Goal: Transaction & Acquisition: Purchase product/service

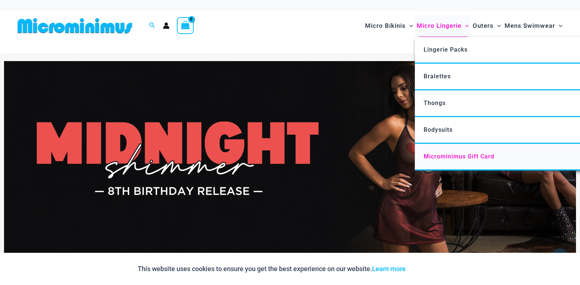
click at [455, 155] on span "Microminimus Gift Card" at bounding box center [459, 156] width 71 height 7
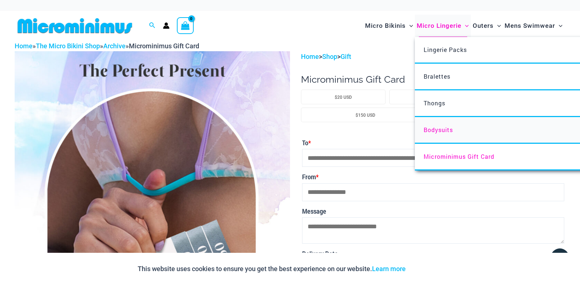
click at [442, 126] on span "Bodysuits" at bounding box center [438, 130] width 29 height 8
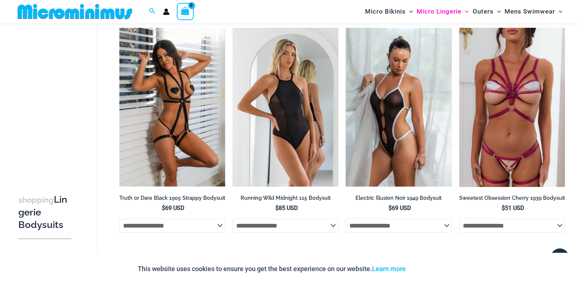
scroll to position [13, 0]
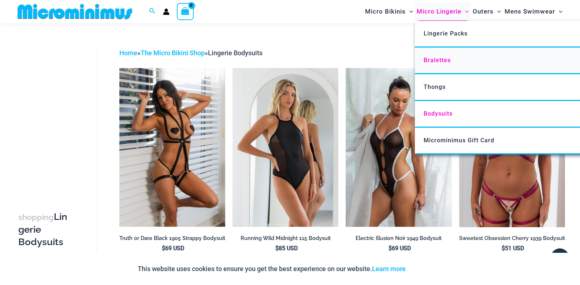
click at [442, 61] on span "Bralettes" at bounding box center [437, 60] width 27 height 7
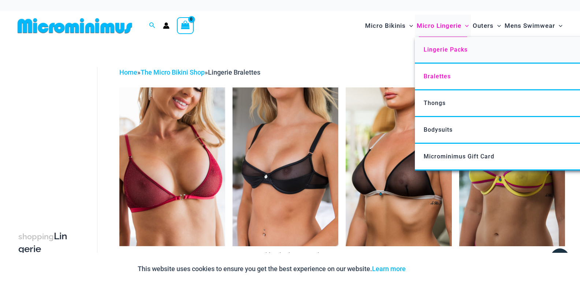
click at [443, 46] on span "Lingerie Packs" at bounding box center [446, 49] width 44 height 7
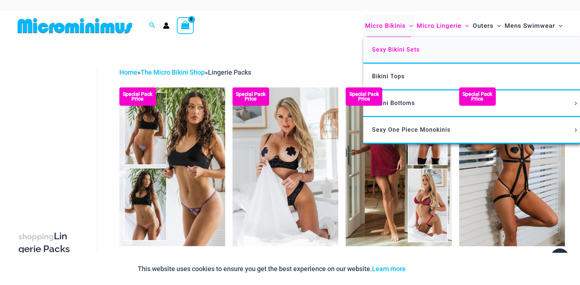
click at [400, 50] on span "Sexy Bikini Sets" at bounding box center [396, 49] width 48 height 7
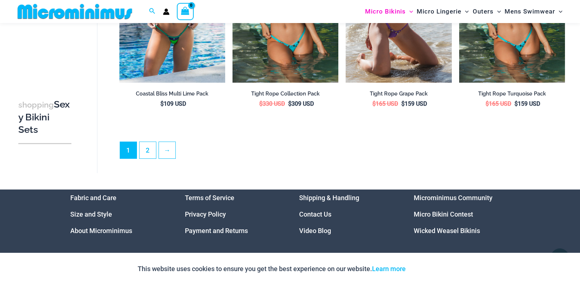
scroll to position [1654, 0]
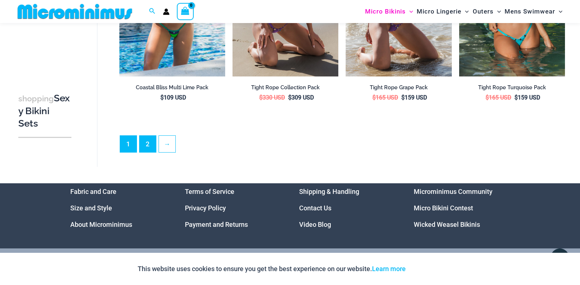
click at [150, 141] on link "2" at bounding box center [148, 144] width 16 height 16
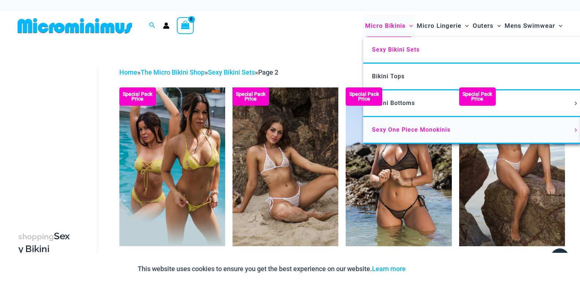
click at [418, 129] on span "Sexy One Piece Monokinis" at bounding box center [411, 129] width 78 height 7
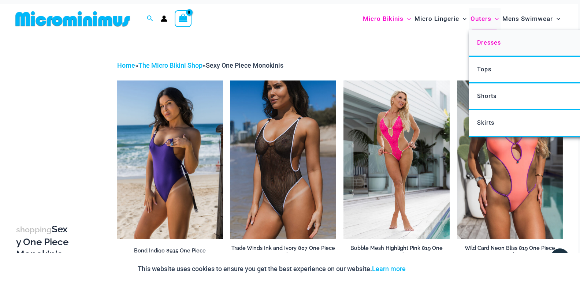
scroll to position [6, 2]
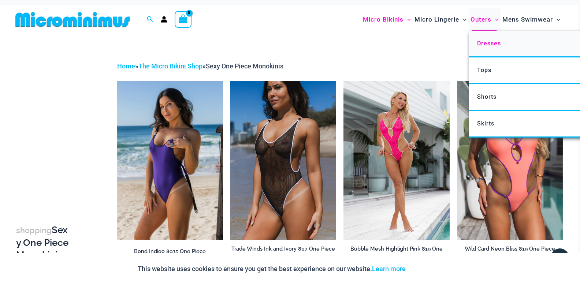
click at [490, 40] on span "Dresses" at bounding box center [489, 43] width 24 height 7
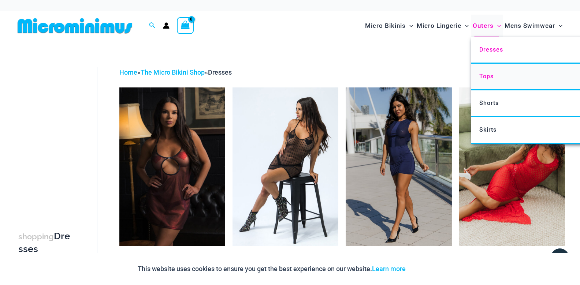
click at [494, 74] on span "Tops" at bounding box center [487, 76] width 14 height 7
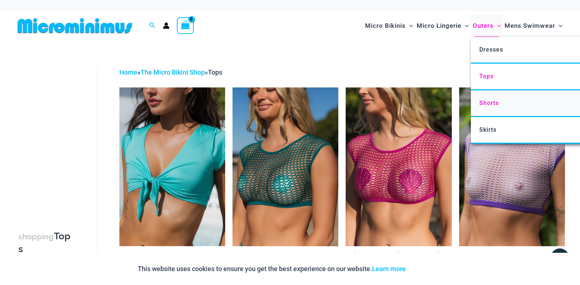
click at [492, 102] on span "Shorts" at bounding box center [489, 103] width 19 height 7
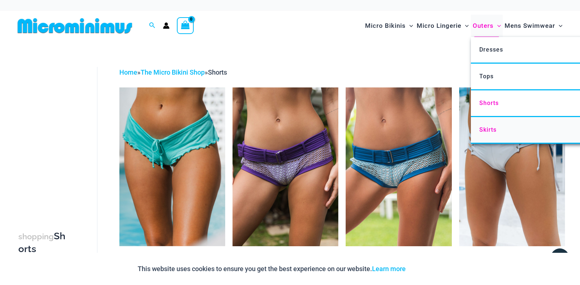
click at [490, 132] on span "Skirts" at bounding box center [488, 129] width 17 height 7
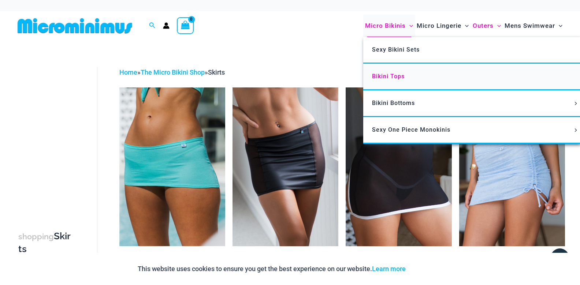
click at [396, 73] on span "Bikini Tops" at bounding box center [388, 76] width 33 height 7
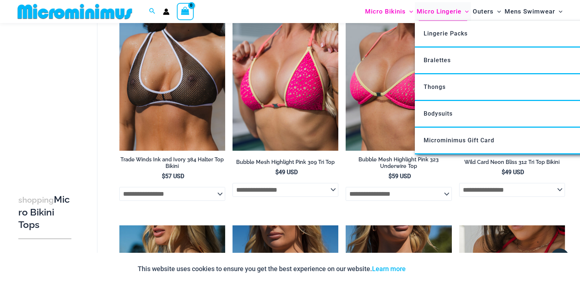
scroll to position [529, 0]
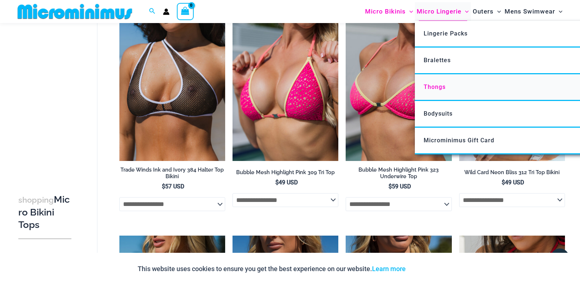
click at [439, 81] on link "Thongs" at bounding box center [524, 87] width 218 height 27
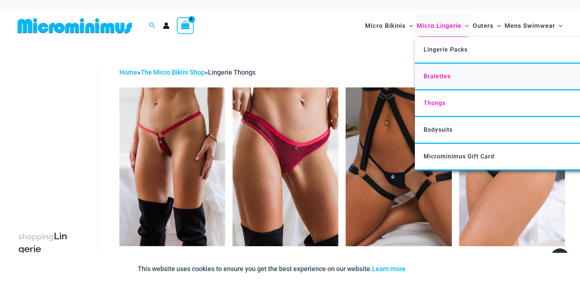
click at [442, 75] on span "Bralettes" at bounding box center [437, 76] width 27 height 7
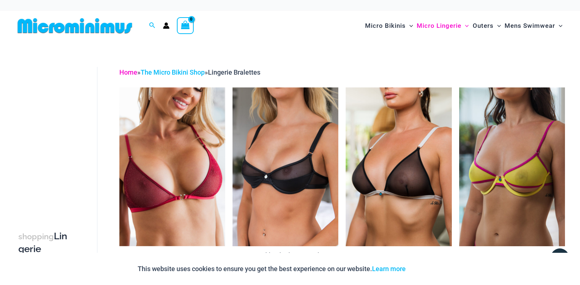
click at [123, 72] on link "Home" at bounding box center [128, 73] width 18 height 8
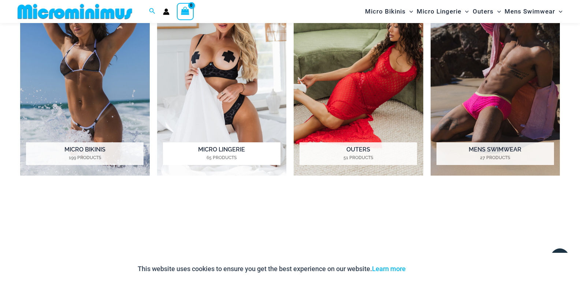
scroll to position [642, 0]
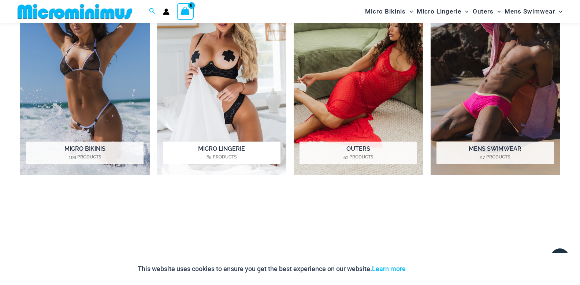
click at [227, 145] on h2 "Micro Lingerie 65 Products" at bounding box center [222, 153] width 118 height 23
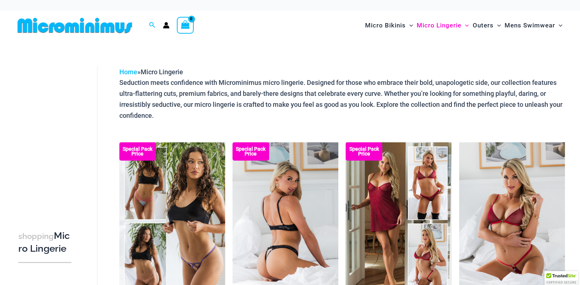
scroll to position [0, 0]
click at [281, 181] on img at bounding box center [286, 222] width 106 height 159
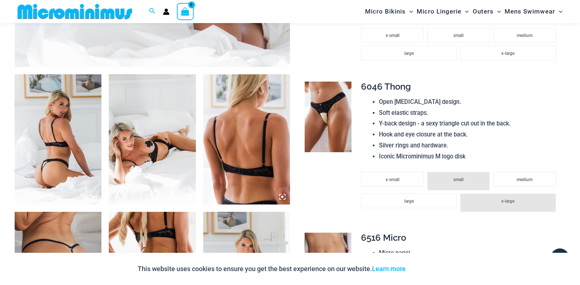
scroll to position [413, 0]
click at [395, 177] on span "x-small" at bounding box center [393, 179] width 14 height 5
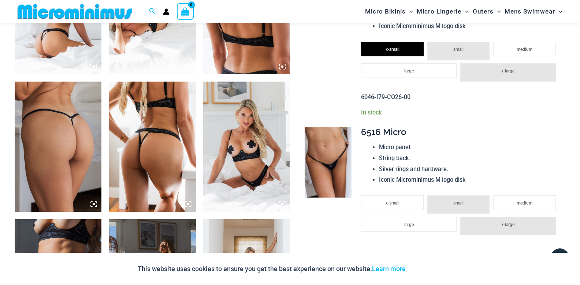
scroll to position [546, 0]
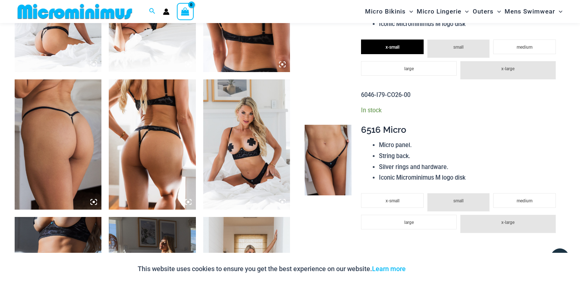
click at [461, 199] on span "small" at bounding box center [459, 201] width 10 height 5
click at [512, 195] on li "medium" at bounding box center [525, 200] width 62 height 15
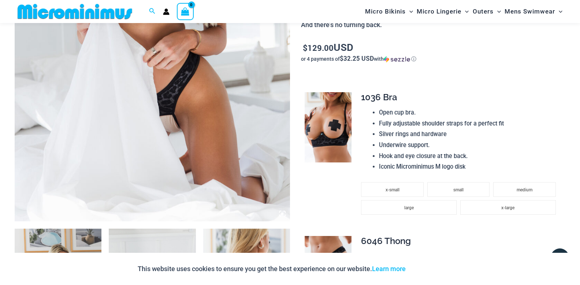
scroll to position [257, 0]
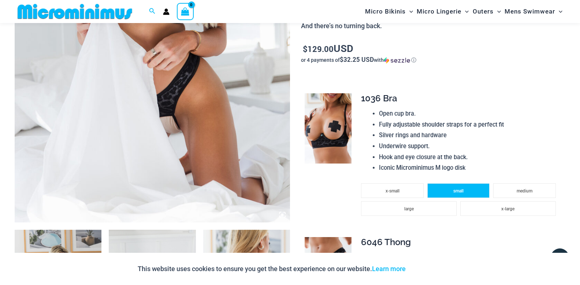
click at [455, 189] on span "small" at bounding box center [459, 191] width 10 height 5
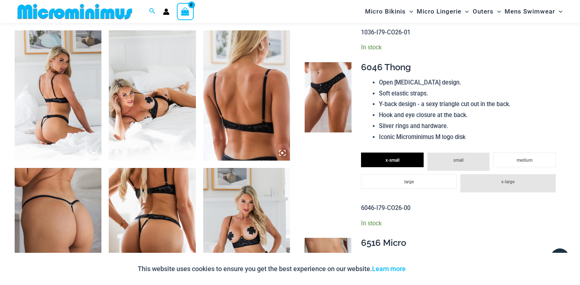
scroll to position [458, 0]
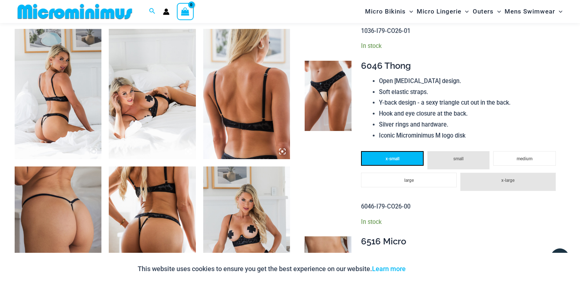
click at [400, 154] on li "x-small" at bounding box center [392, 158] width 62 height 15
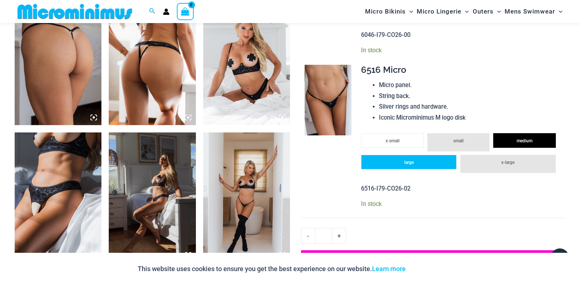
scroll to position [630, 0]
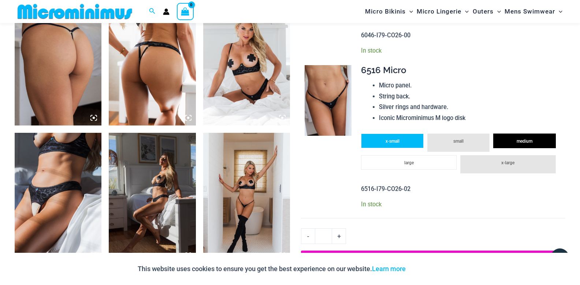
click at [389, 138] on li "x-small" at bounding box center [392, 141] width 62 height 15
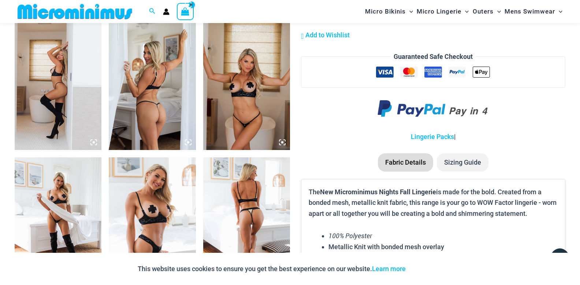
scroll to position [882, 0]
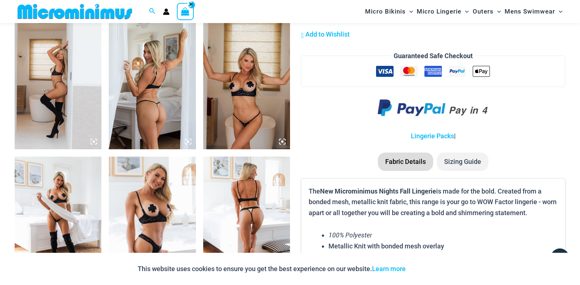
click at [461, 156] on li "Sizing Guide" at bounding box center [463, 162] width 52 height 18
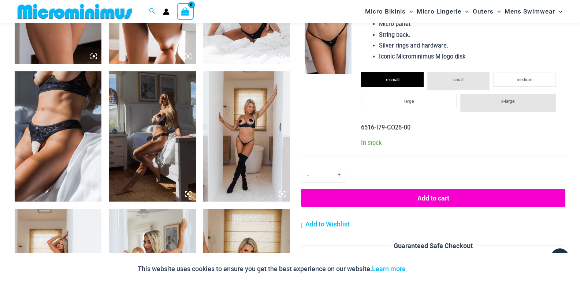
scroll to position [688, 0]
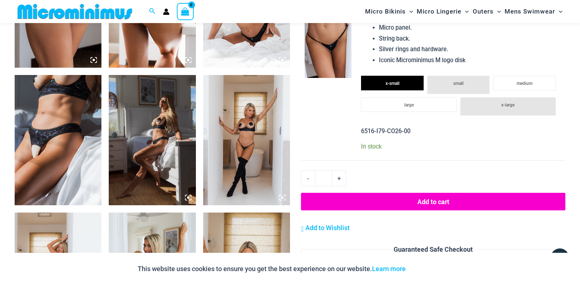
click at [366, 193] on button "Add to cart" at bounding box center [433, 202] width 265 height 18
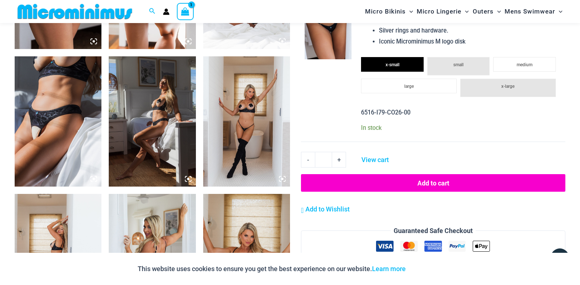
scroll to position [796, 0]
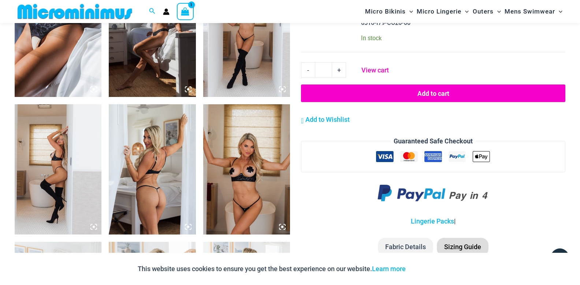
click at [373, 64] on link "View cart" at bounding box center [375, 69] width 33 height 14
